Goal: Task Accomplishment & Management: Manage account settings

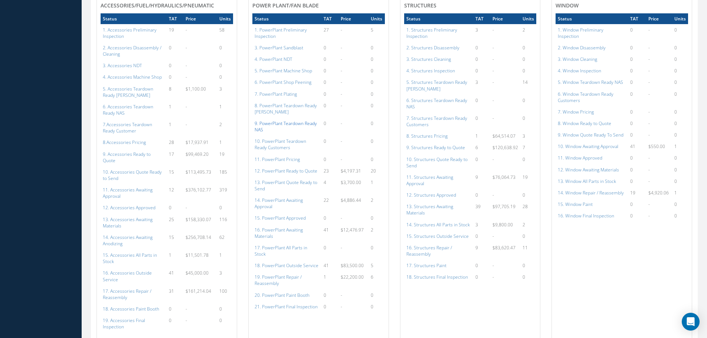
scroll to position [408, 0]
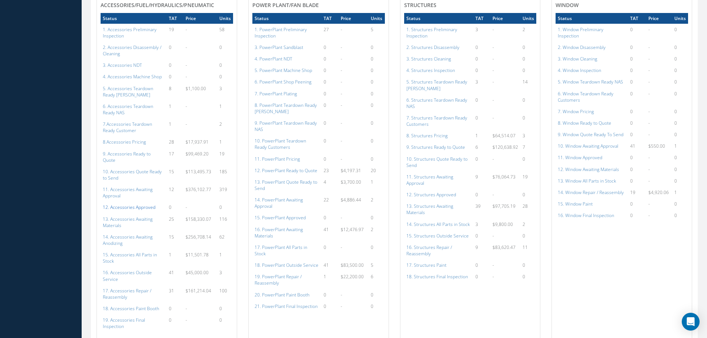
click at [147, 204] on a=112&excludeInternalCustomer=false&excludeInvoicedOrClosed=true&shop_id=14&filtersHidded"] "12. Accessories Approved" at bounding box center [129, 207] width 53 height 6
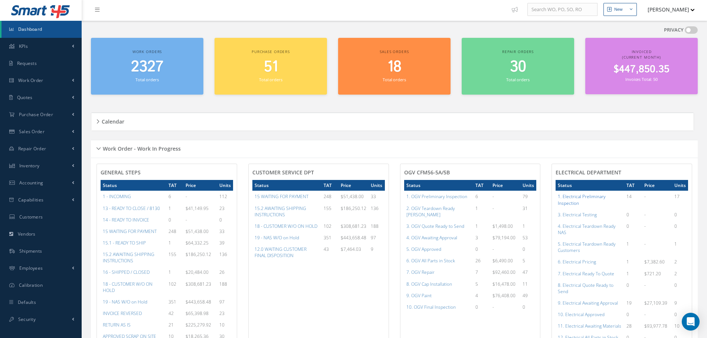
scroll to position [0, 0]
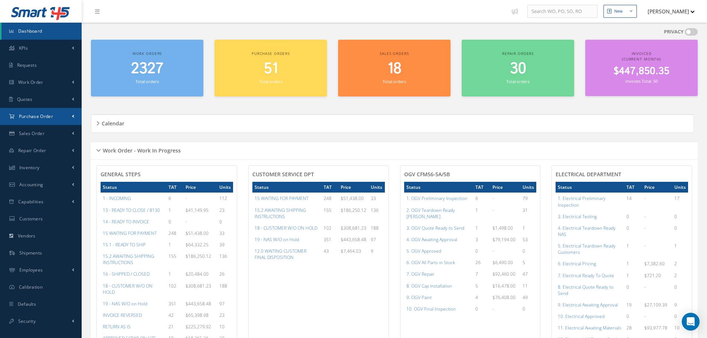
click at [44, 117] on span "Purchase Order" at bounding box center [36, 116] width 34 height 6
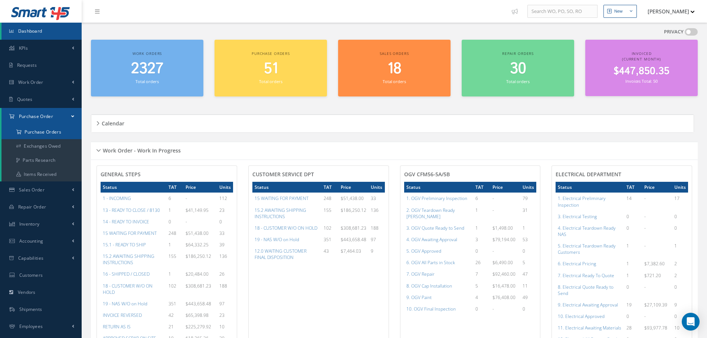
click at [45, 131] on a=1&status_id=2&status_id=3&status_id=5&collapsedFilters"] "Purchase Orders" at bounding box center [41, 132] width 80 height 14
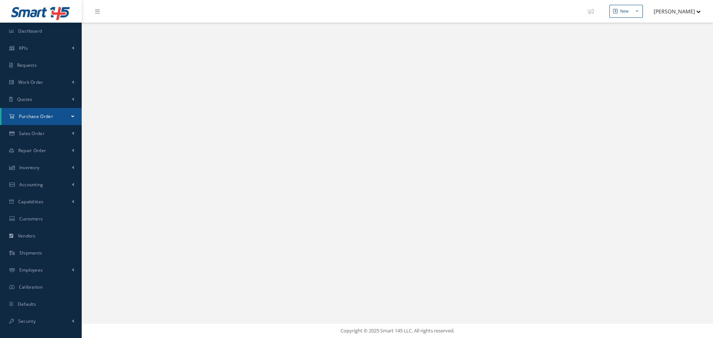
select select "25"
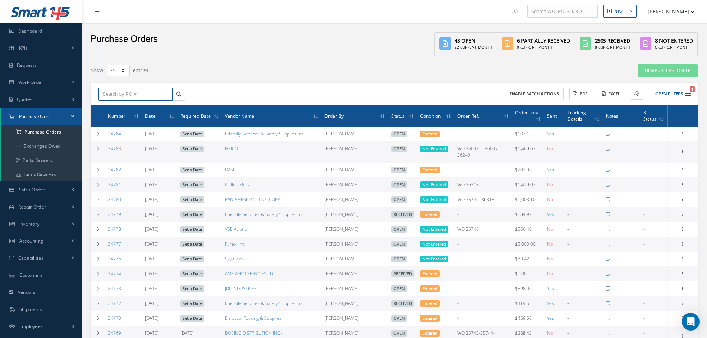
click at [111, 92] on input "text" at bounding box center [135, 94] width 74 height 13
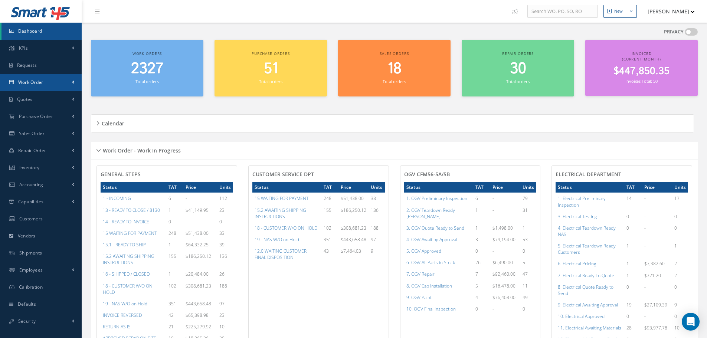
click at [34, 81] on span "Work Order" at bounding box center [30, 82] width 25 height 6
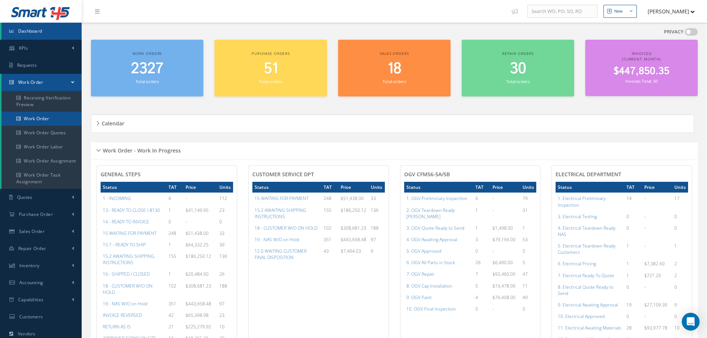
click at [28, 116] on link "Work Order" at bounding box center [41, 119] width 80 height 14
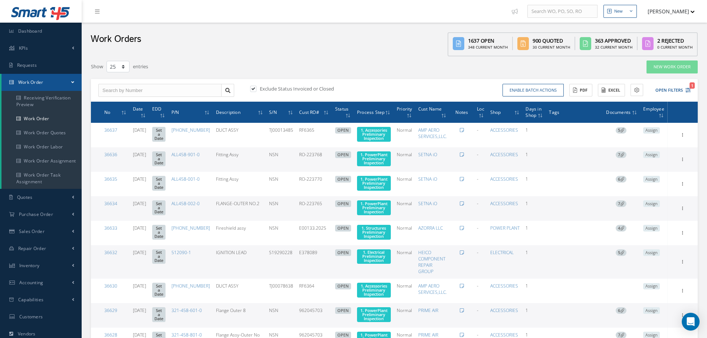
select select "25"
click at [167, 92] on input "text" at bounding box center [159, 90] width 123 height 13
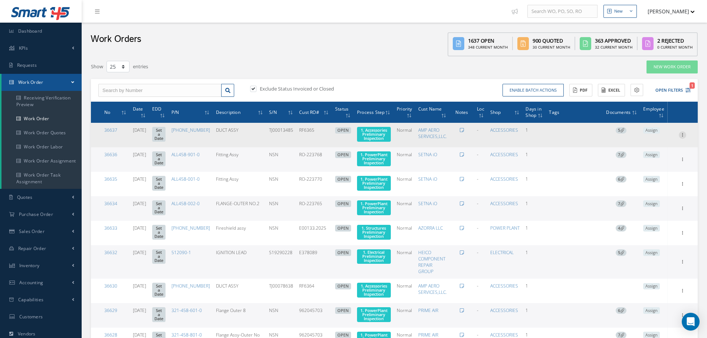
click at [685, 136] on icon at bounding box center [682, 134] width 7 height 6
click at [646, 149] on link "Edit" at bounding box center [648, 150] width 59 height 10
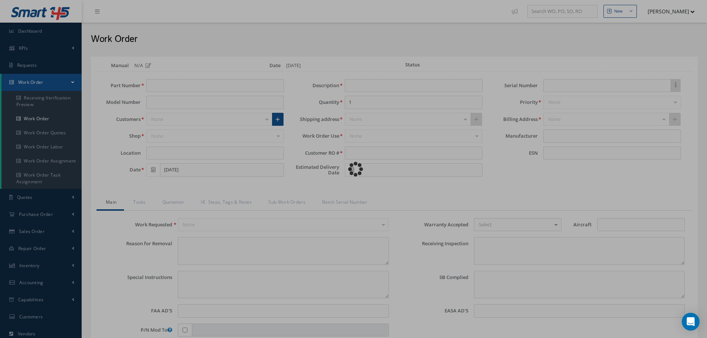
type input "740-5173-507"
type input "V2500"
type input "09/15/2025"
type input "DUCT ASSY"
type input "RF6365"
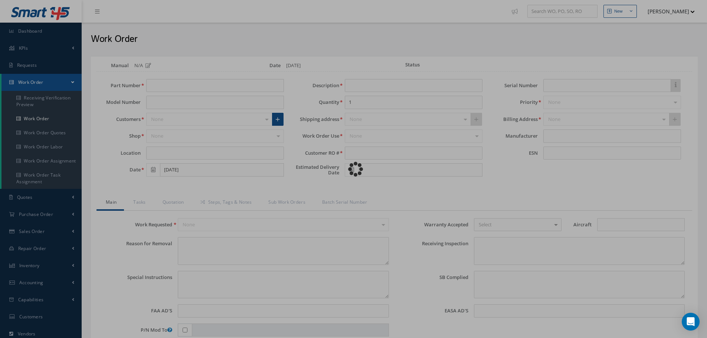
type input "TJ00013485"
type input "V10430"
type textarea "NONE"
type textarea "PLEASE SEE R.O. FOR DETAILS"
type textarea "NO VISUAL DAMAGE"
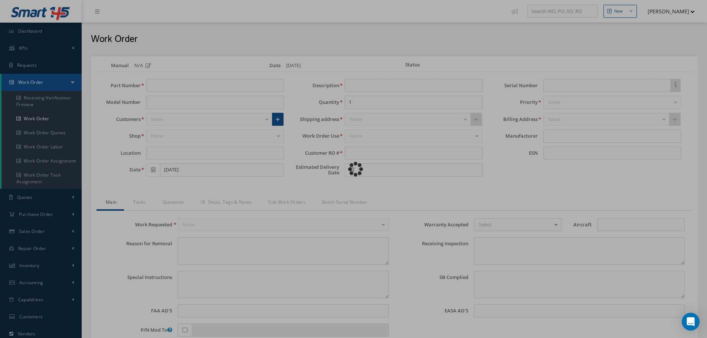
type textarea "None performed"
type textarea "Article has been approved to return to service."
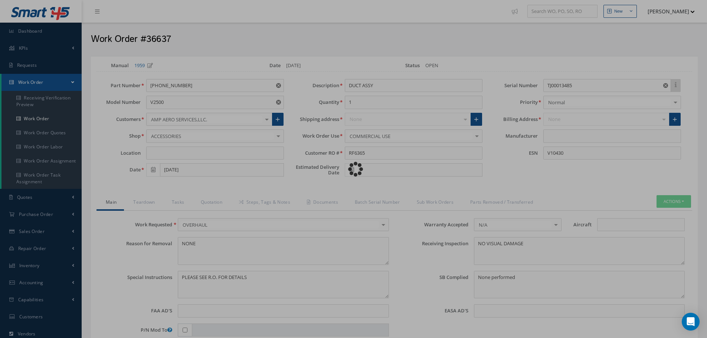
type input "IAE"
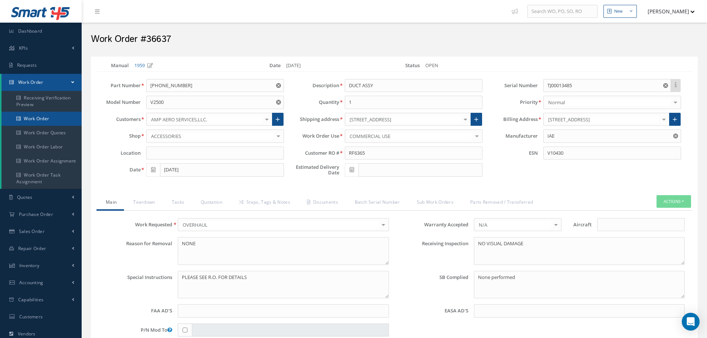
click at [46, 118] on link "Work Order" at bounding box center [41, 119] width 80 height 14
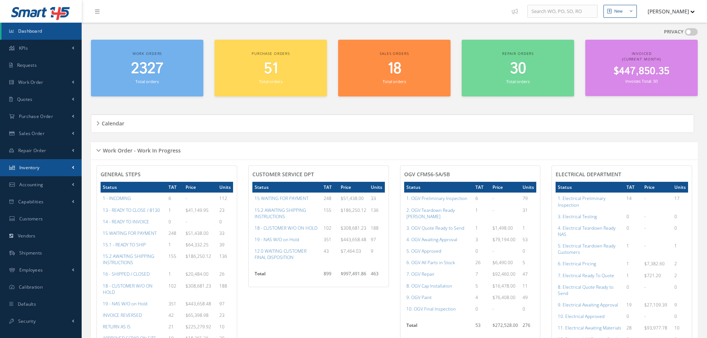
click at [35, 170] on span "Inventory" at bounding box center [29, 167] width 20 height 6
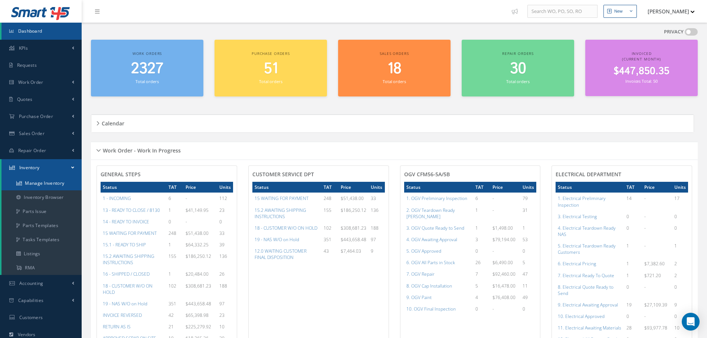
click at [31, 184] on link "Manage Inventory" at bounding box center [41, 183] width 80 height 14
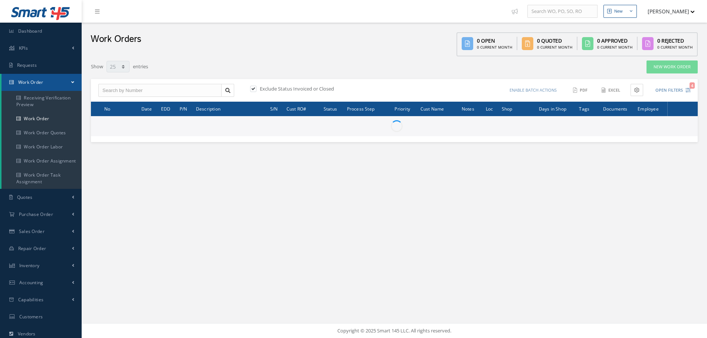
select select "25"
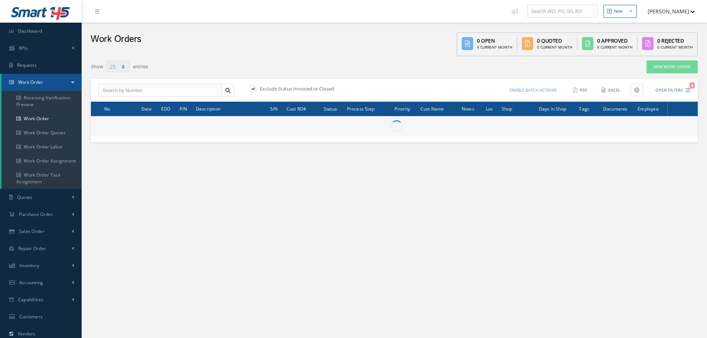
type input "All Work Request"
type input "All Work Performed"
type input "All Status"
type input "WO Part Status"
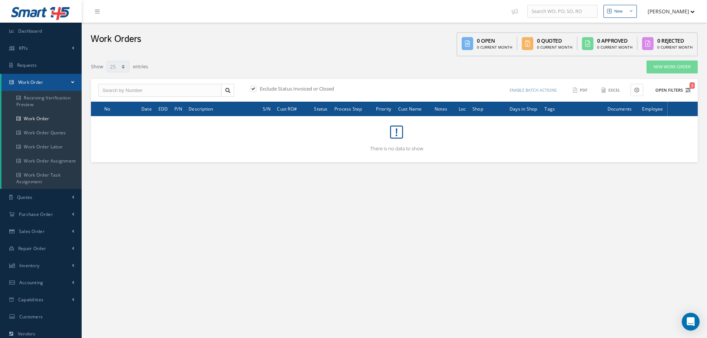
click at [669, 91] on button "Open Filters 3" at bounding box center [670, 90] width 42 height 12
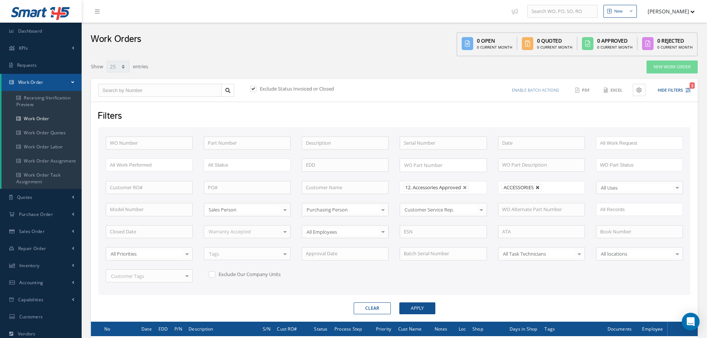
click at [538, 187] on link at bounding box center [538, 188] width 4 height 4
type input "All Shops"
click at [421, 306] on button "Apply" at bounding box center [417, 309] width 36 height 12
click at [665, 92] on button "Hide Filters 2" at bounding box center [671, 90] width 40 height 12
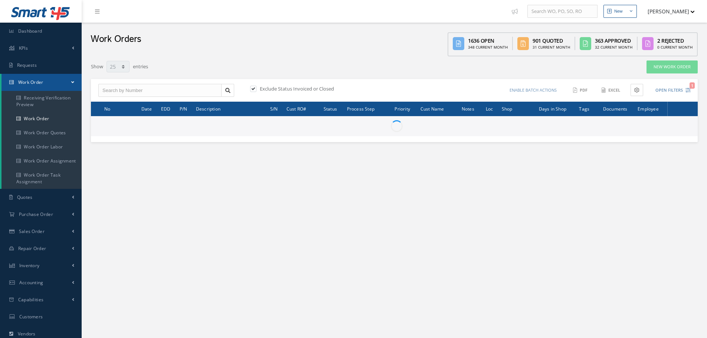
select select "25"
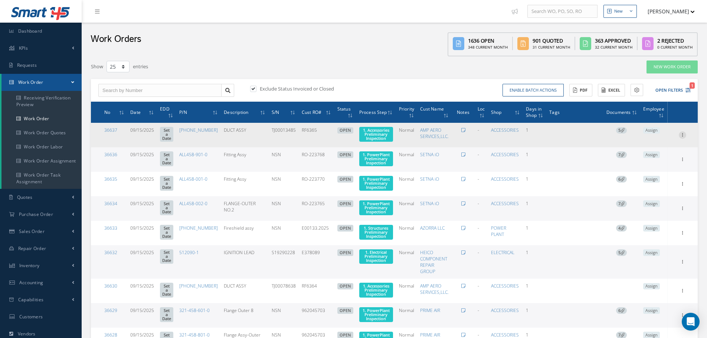
click at [682, 134] on icon at bounding box center [682, 134] width 7 height 6
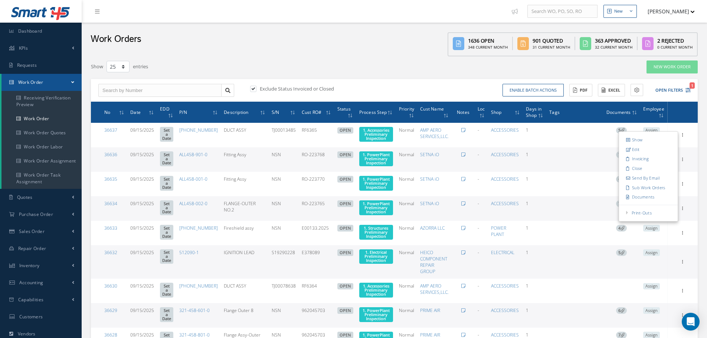
click at [369, 35] on div "Work Orders 1636 Open 348 Current Month 901 Quoted 31 Current Month 363 Approve…" at bounding box center [395, 40] width 626 height 34
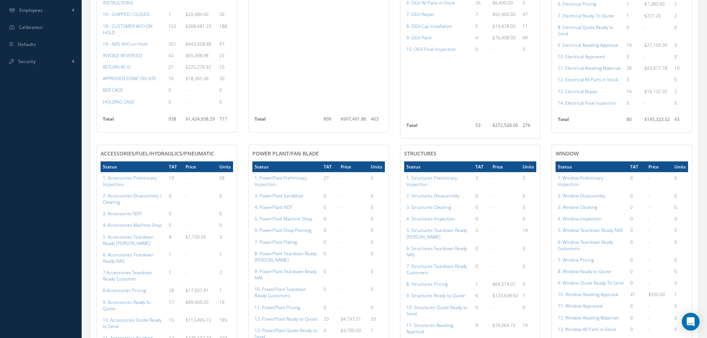
scroll to position [297, 0]
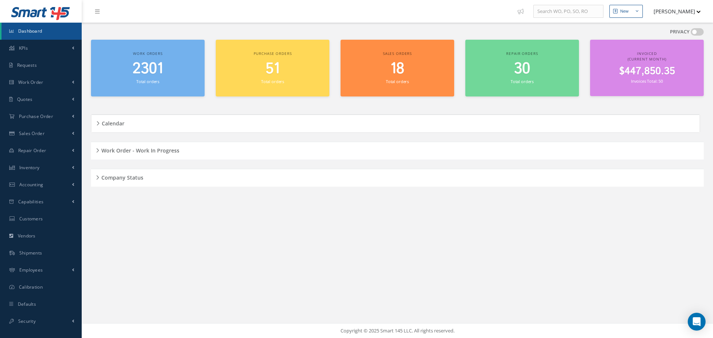
click at [96, 150] on div "Work Order - Work In Progress" at bounding box center [397, 151] width 613 height 12
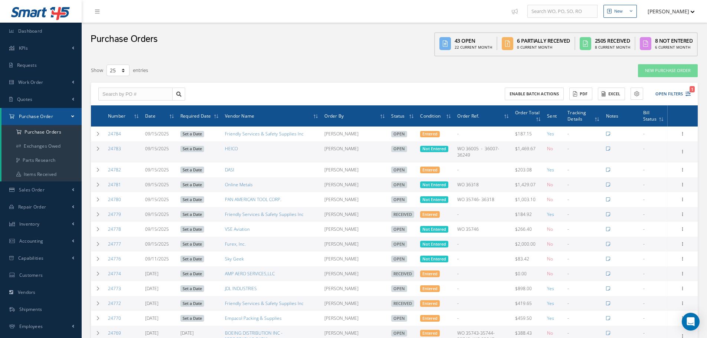
select select "25"
